Goal: Task Accomplishment & Management: Use online tool/utility

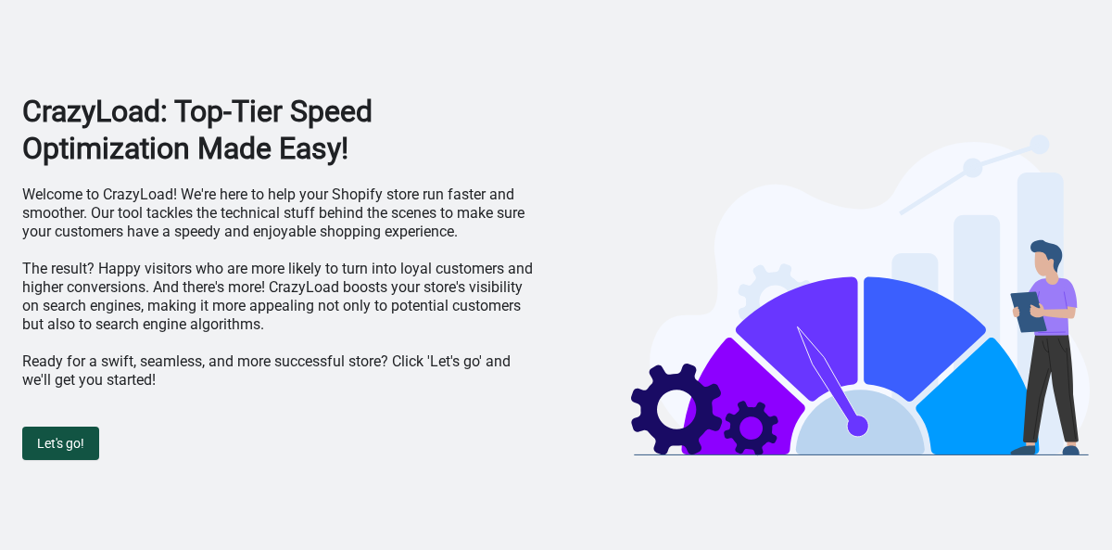
click at [74, 445] on span "Let's go!" at bounding box center [60, 443] width 47 height 15
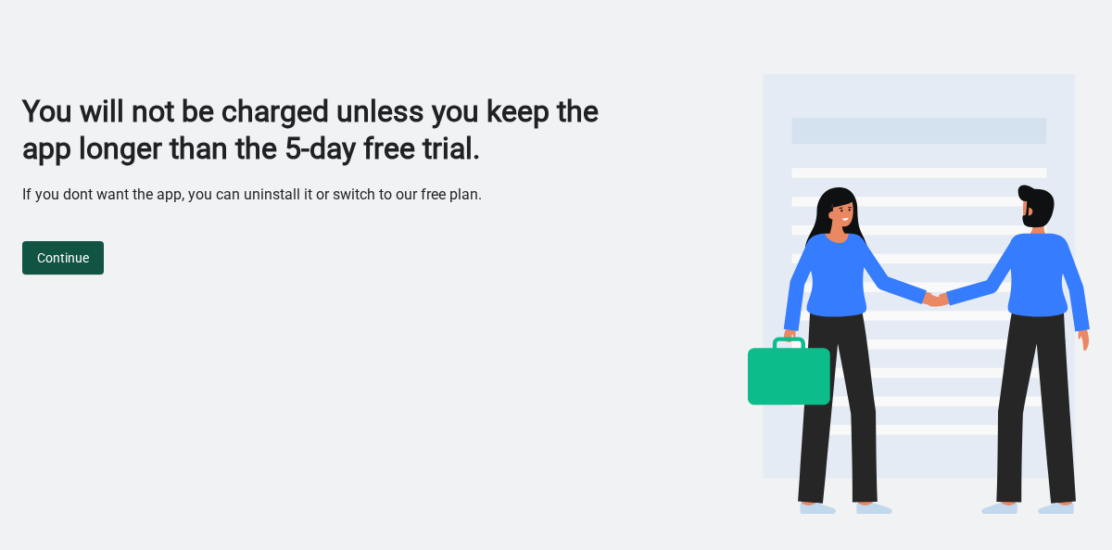
click at [93, 260] on button "Continue" at bounding box center [63, 257] width 82 height 33
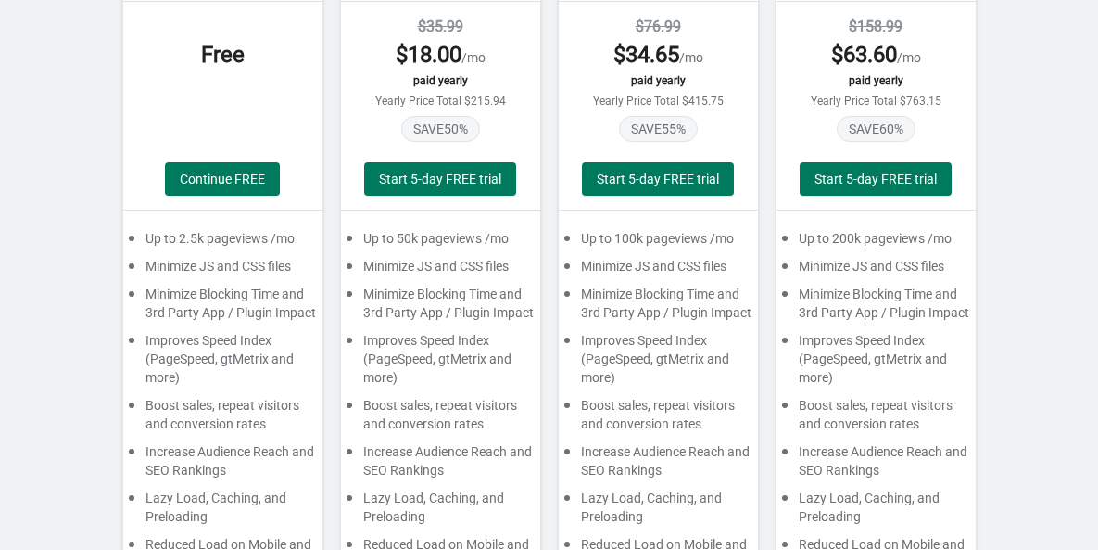
scroll to position [255, 0]
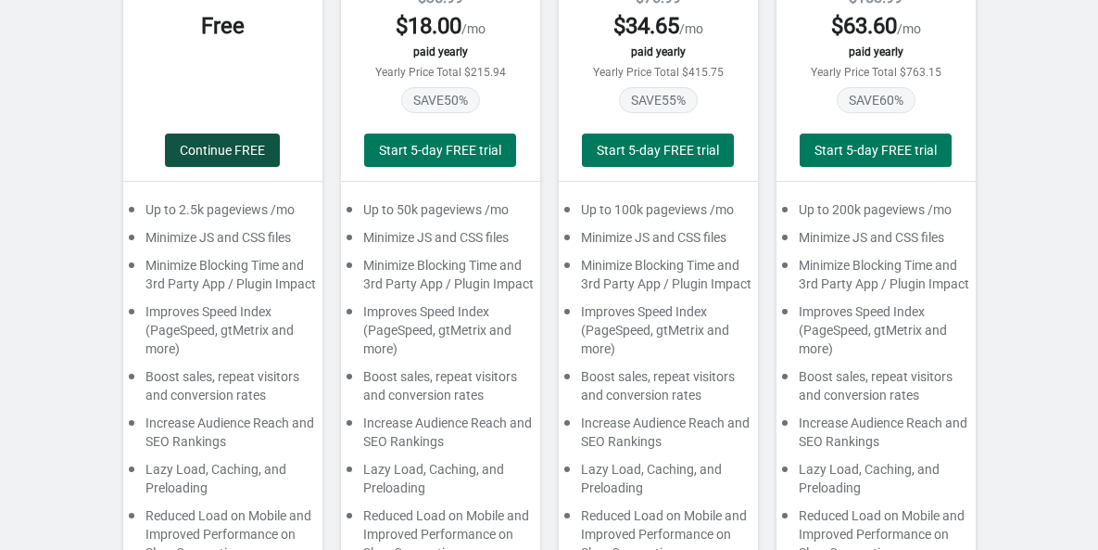
click at [230, 149] on span "Continue FREE" at bounding box center [222, 150] width 85 height 15
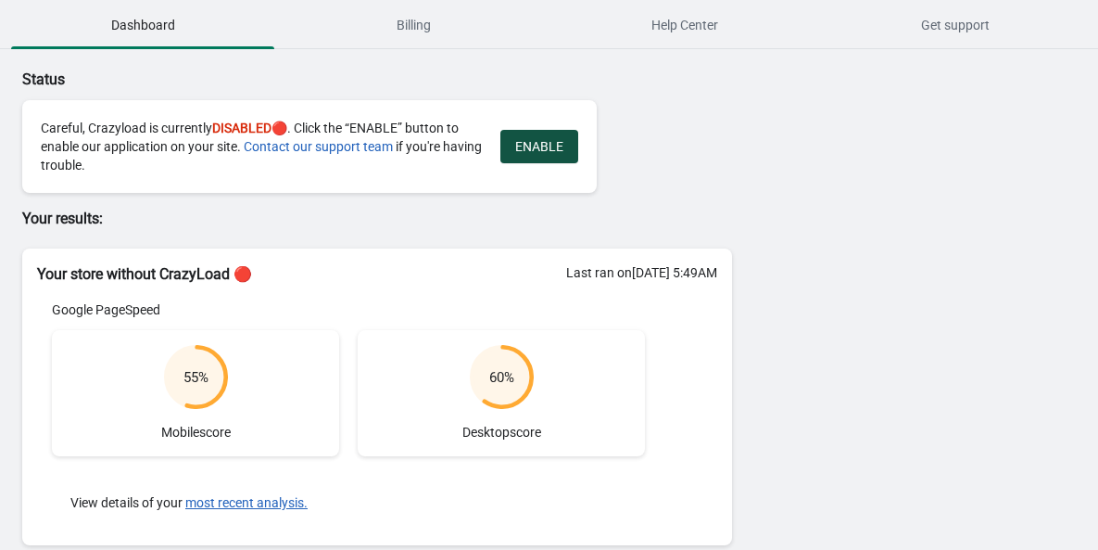
click at [543, 147] on span "ENABLE" at bounding box center [539, 146] width 48 height 15
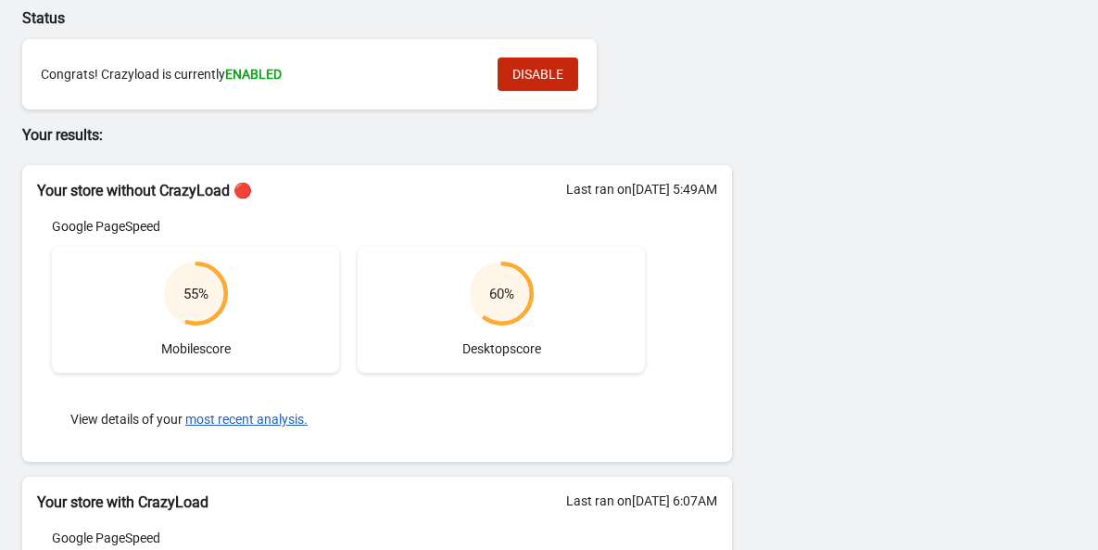
scroll to position [322, 0]
